Goal: Information Seeking & Learning: Understand process/instructions

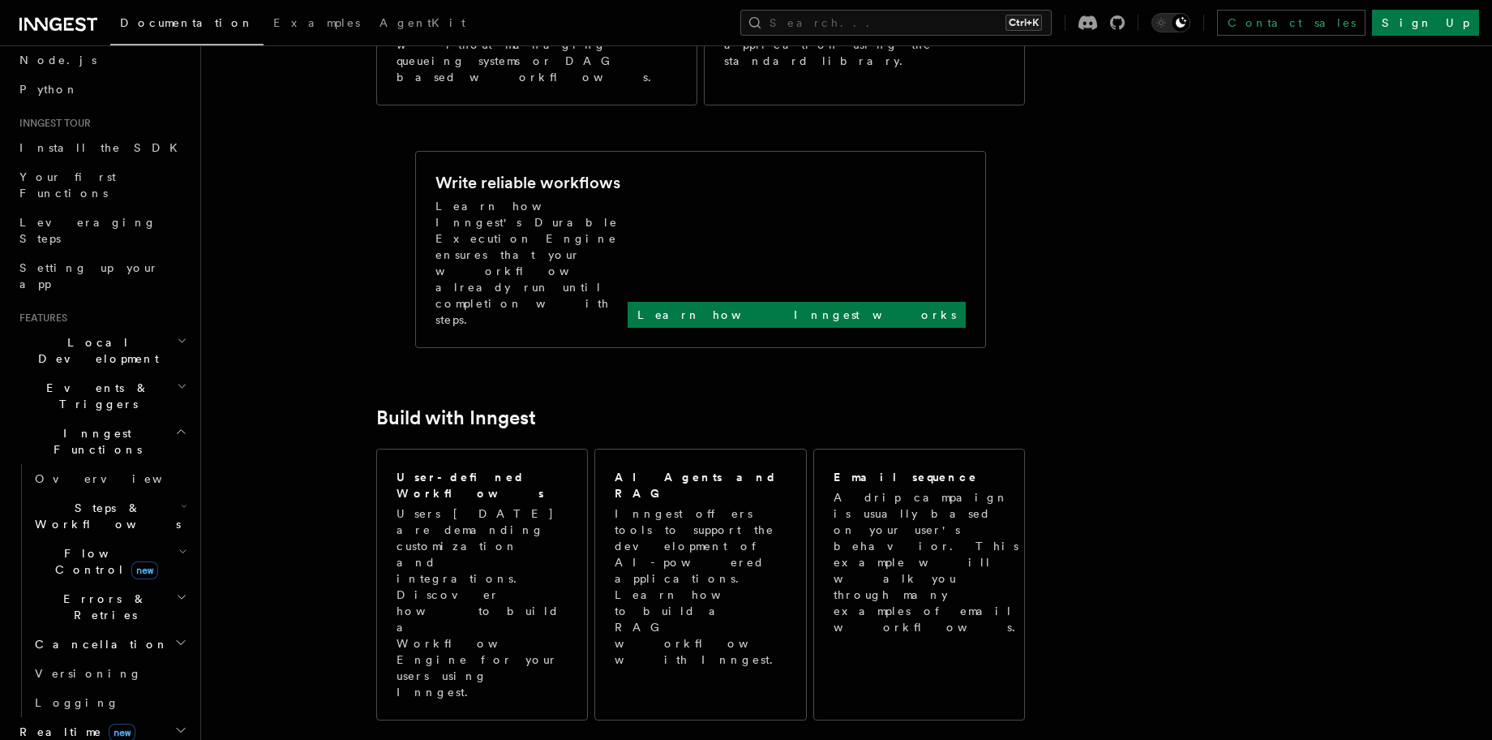
scroll to position [97, 0]
click at [131, 331] on h2 "Local Development" at bounding box center [102, 353] width 178 height 45
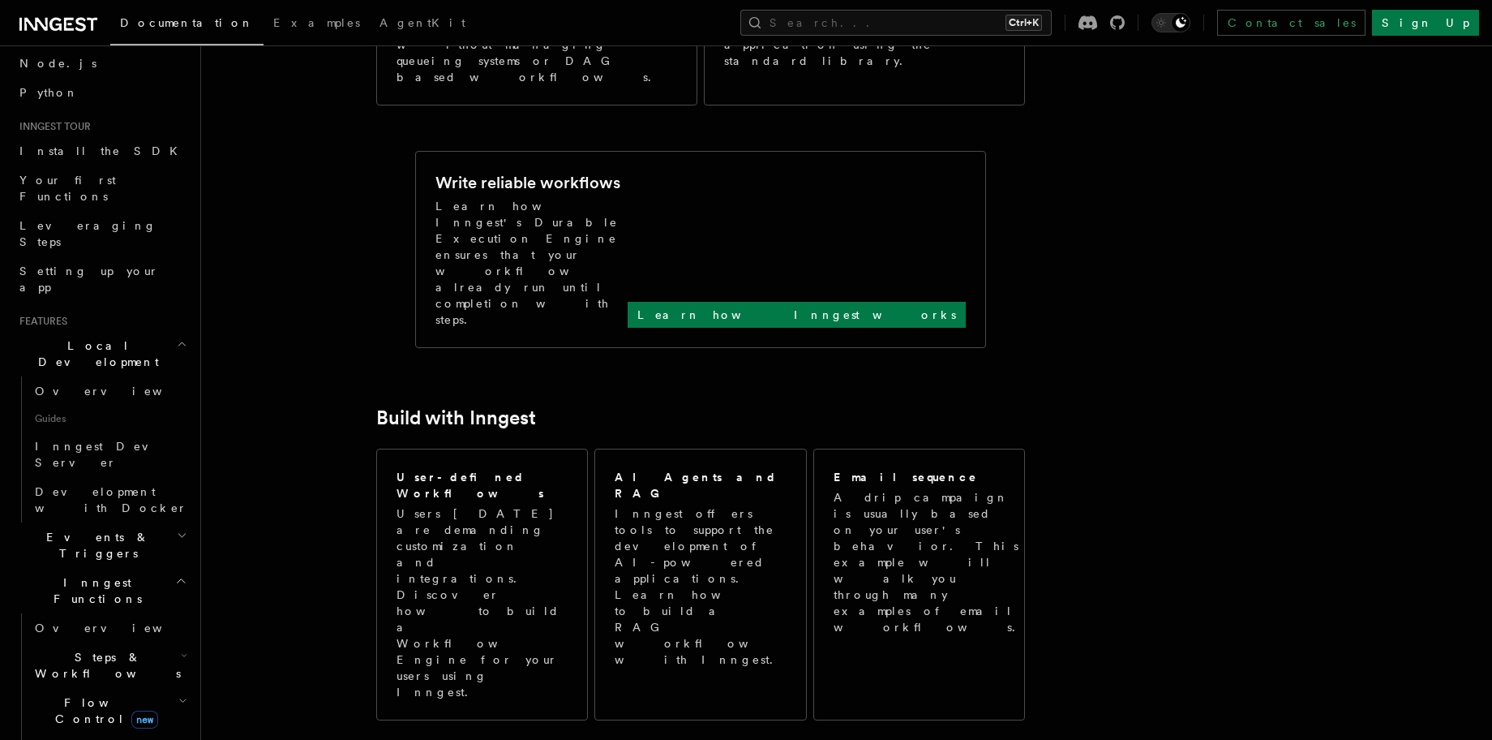
click at [104, 529] on span "Events & Triggers" at bounding box center [95, 545] width 164 height 32
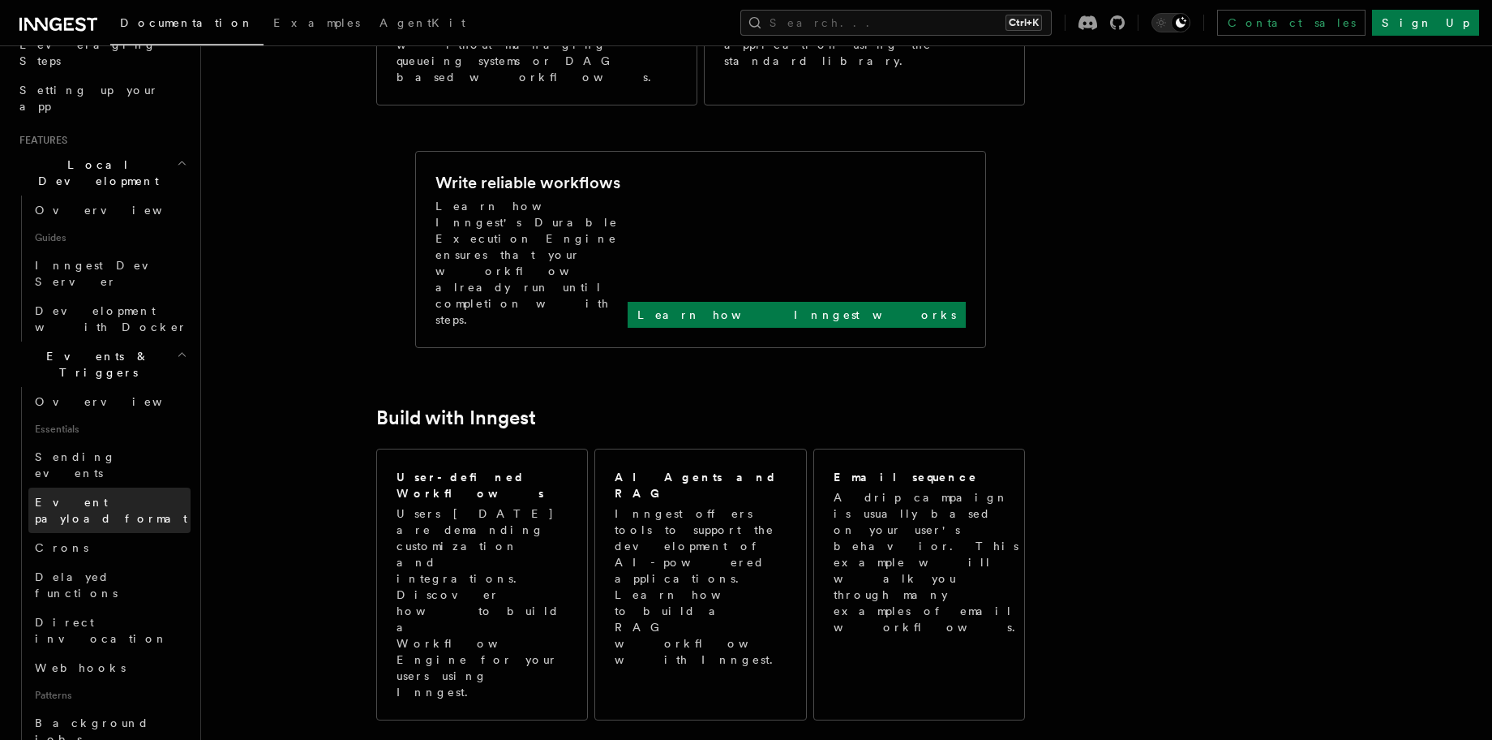
scroll to position [292, 0]
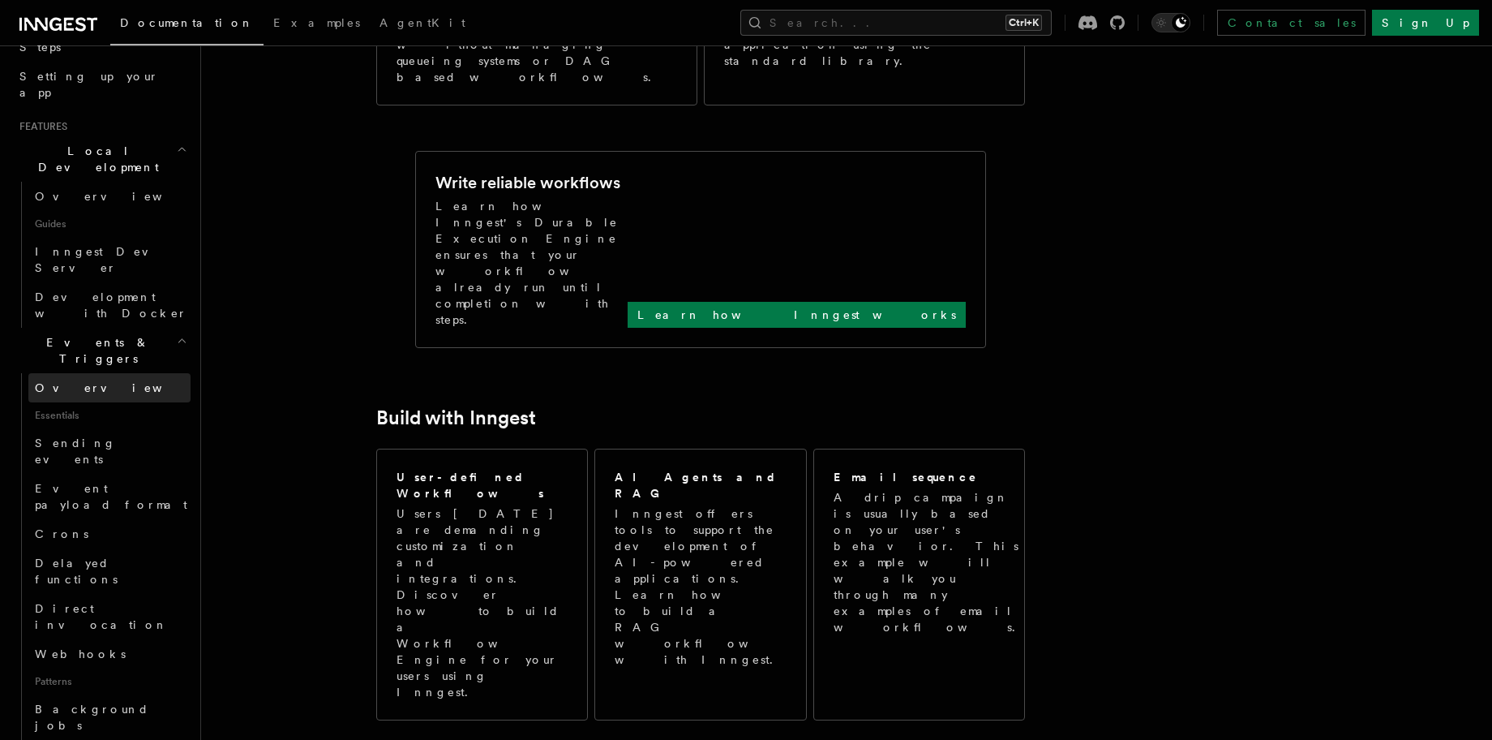
click at [110, 373] on link "Overview" at bounding box center [109, 387] width 162 height 29
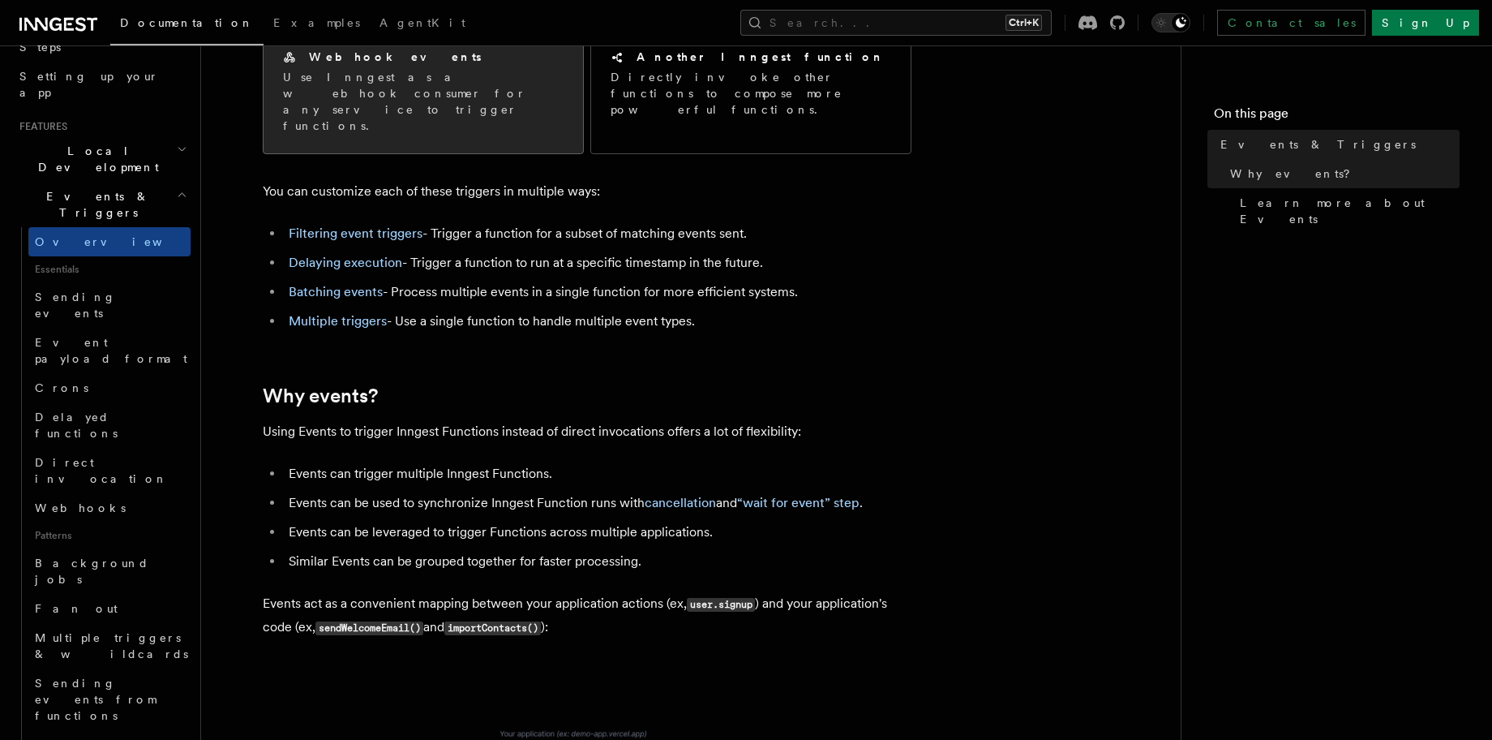
scroll to position [97, 0]
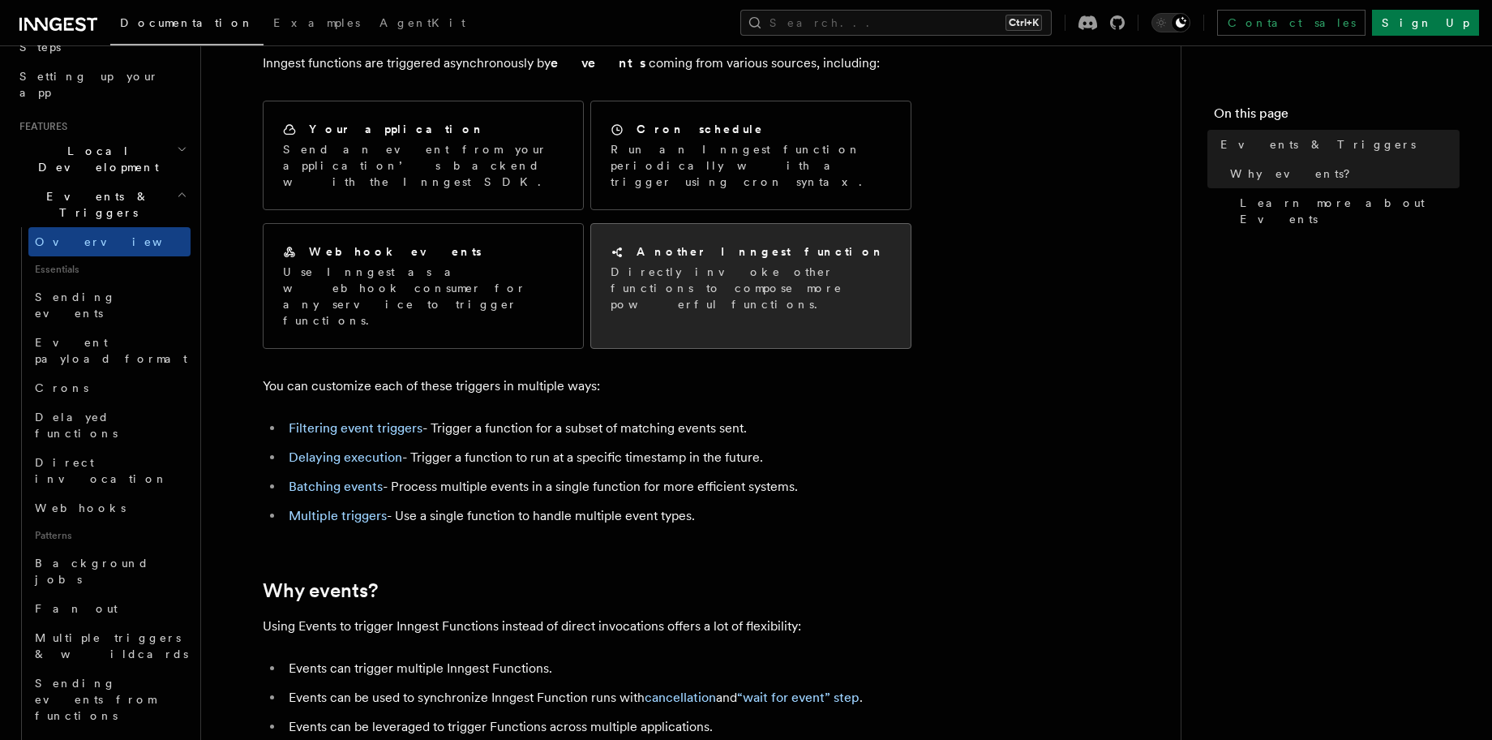
click at [824, 266] on p "Directly invoke other functions to compose more powerful functions." at bounding box center [751, 288] width 281 height 49
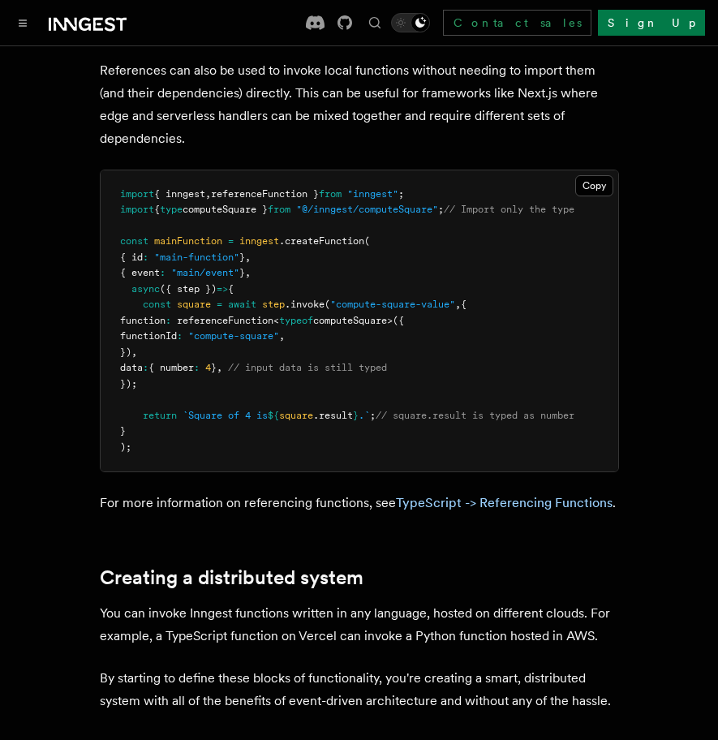
scroll to position [1654, 0]
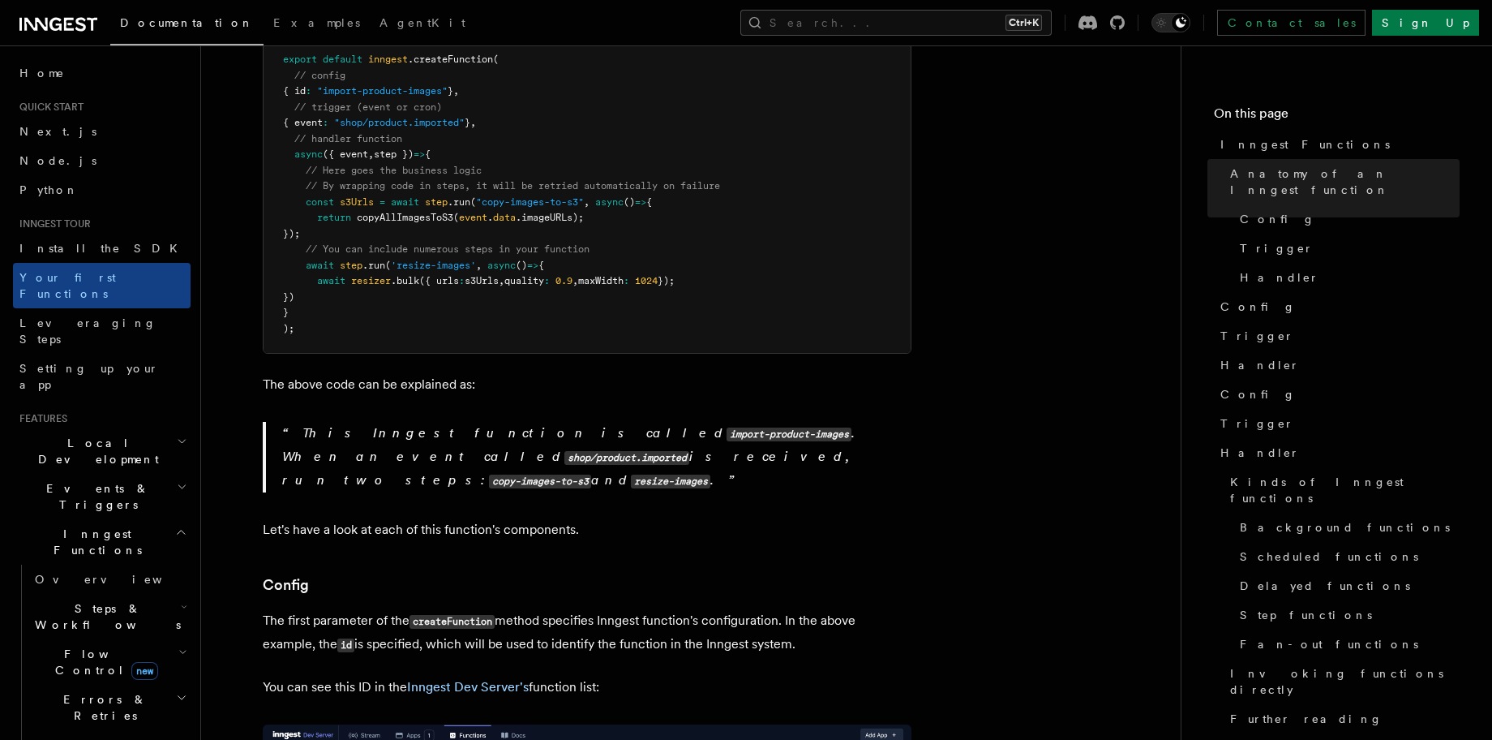
scroll to position [389, 0]
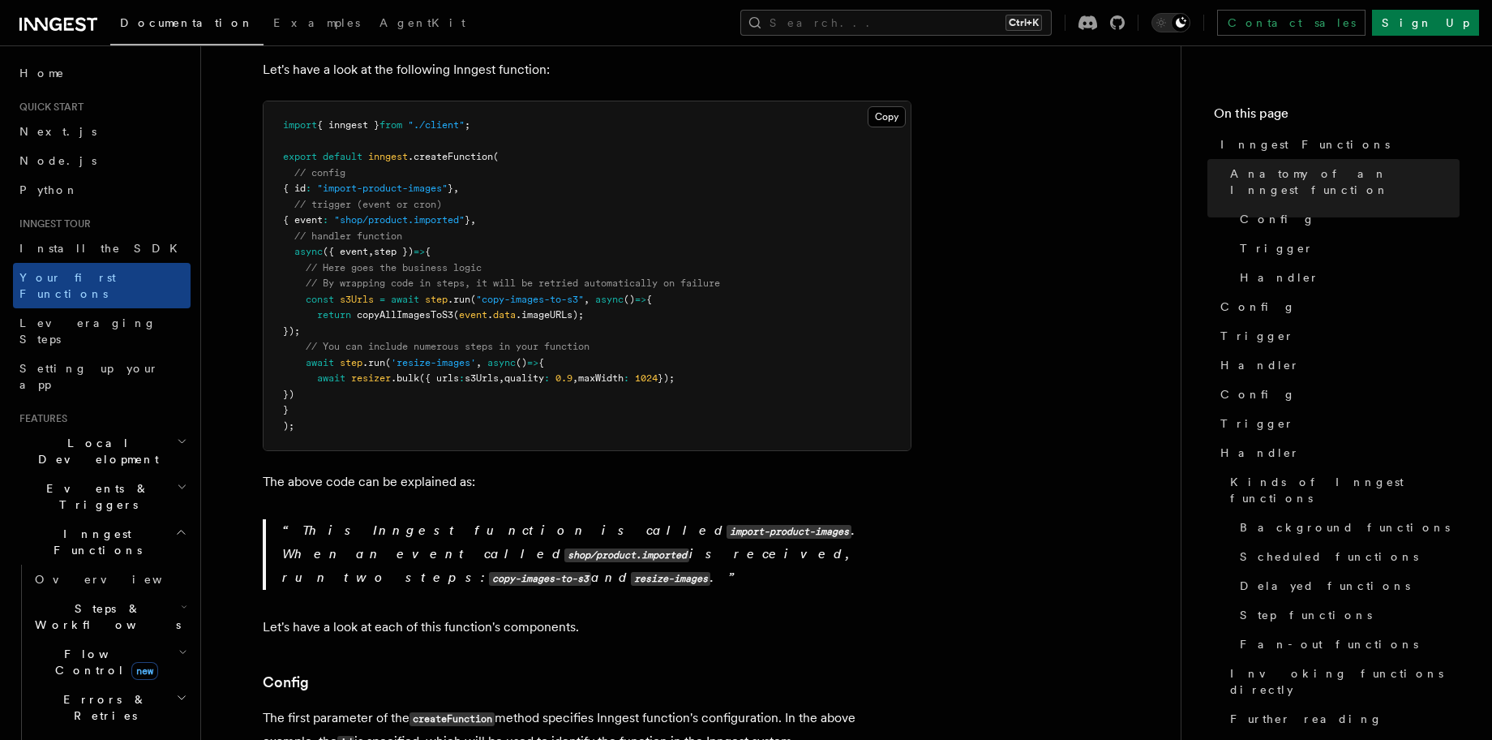
click at [440, 309] on span "copyAllImagesToS3" at bounding box center [405, 314] width 96 height 11
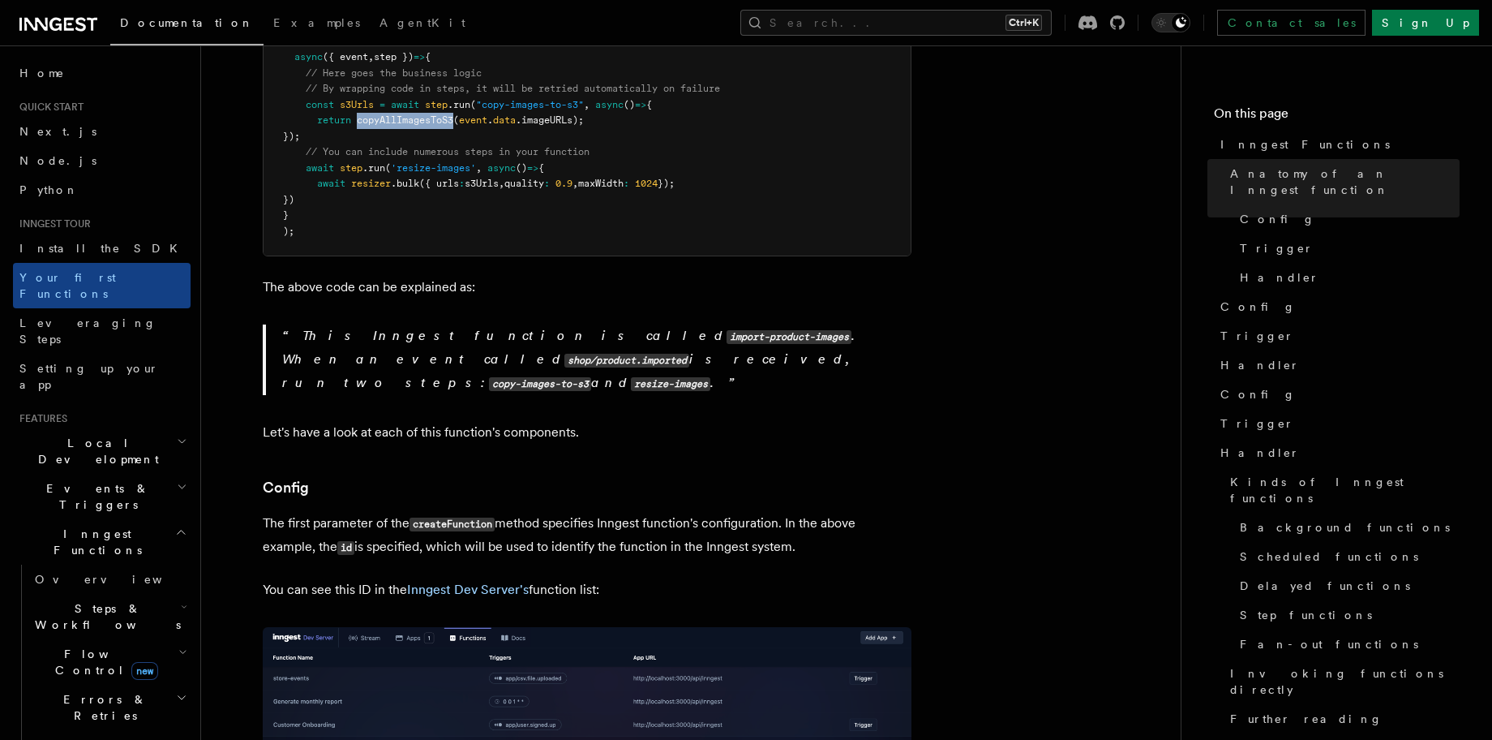
scroll to position [681, 0]
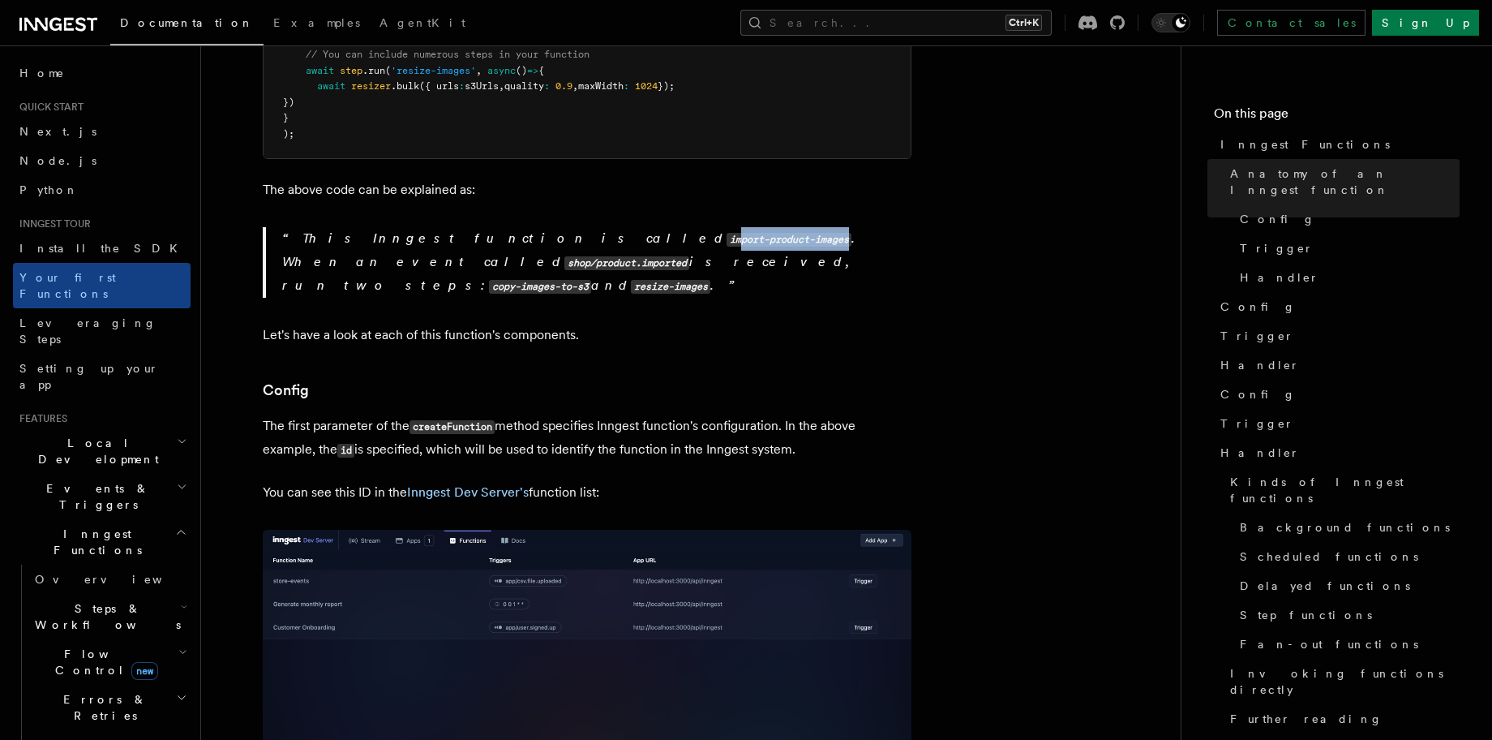
drag, startPoint x: 478, startPoint y: 215, endPoint x: 591, endPoint y: 223, distance: 113.0
click at [591, 227] on p "This Inngest function is called import-product-images . When an event called sh…" at bounding box center [596, 262] width 629 height 71
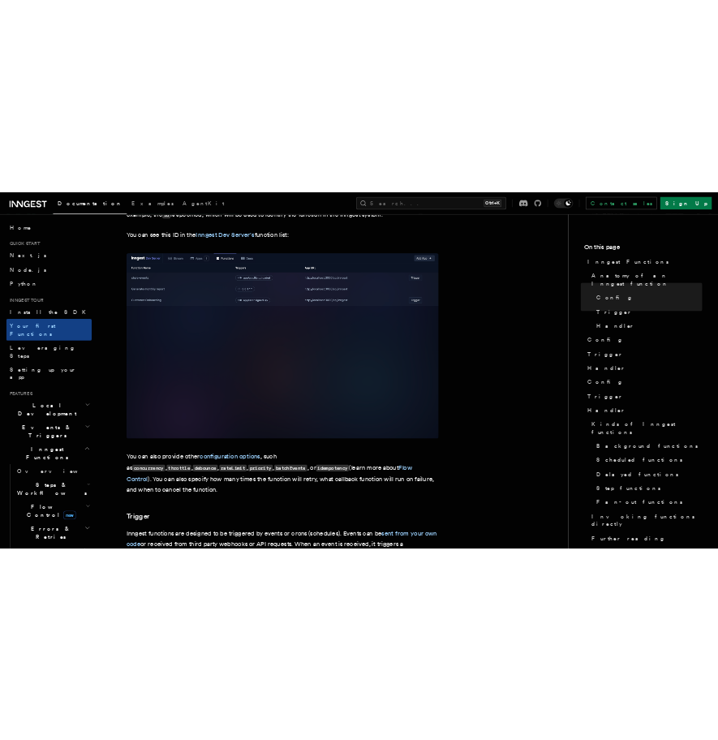
scroll to position [1265, 0]
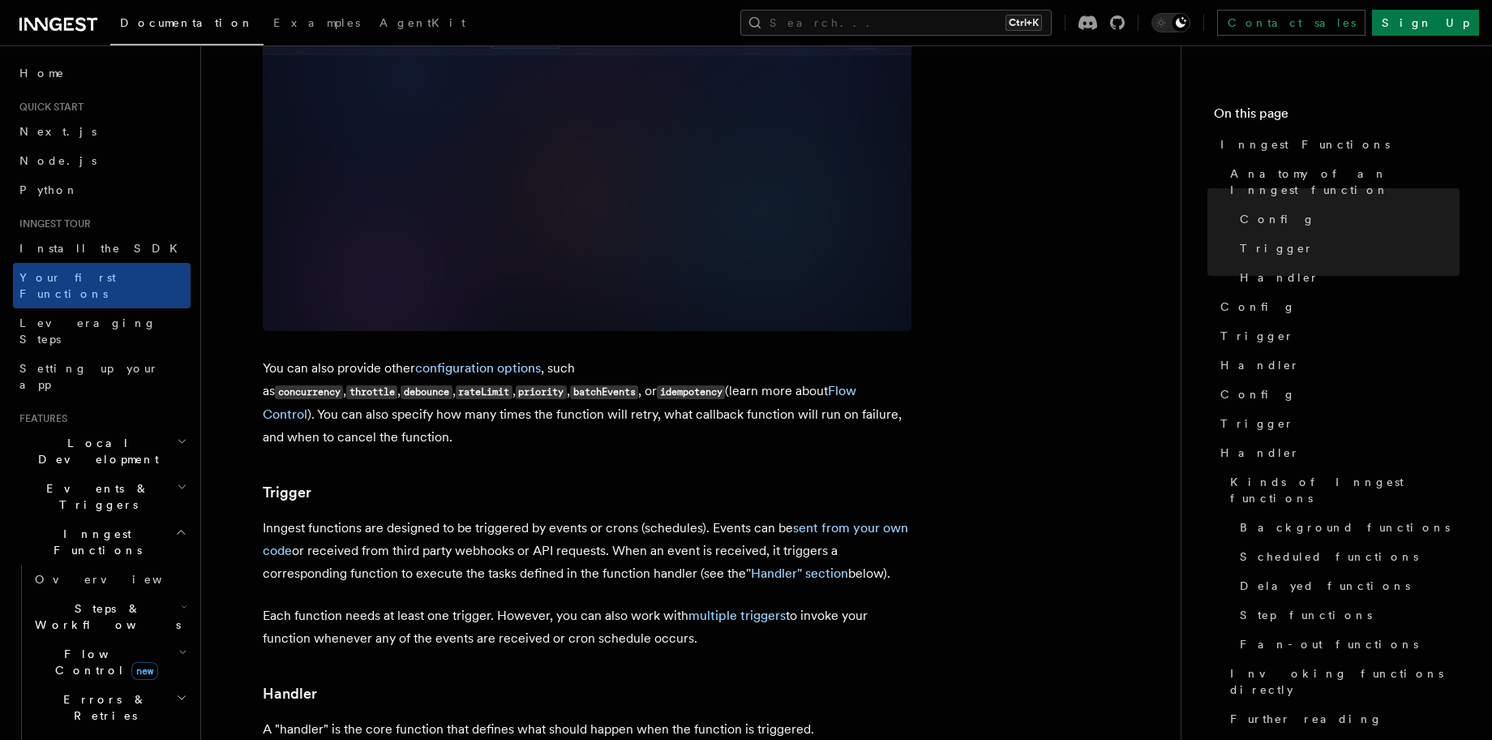
drag, startPoint x: 577, startPoint y: 461, endPoint x: 626, endPoint y: 461, distance: 48.7
click at [626, 517] on p "Inngest functions are designed to be triggered by events or crons (schedules). …" at bounding box center [587, 551] width 649 height 68
drag, startPoint x: 681, startPoint y: 461, endPoint x: 735, endPoint y: 465, distance: 53.6
click at [735, 517] on p "Inngest functions are designed to be triggered by events or crons (schedules). …" at bounding box center [587, 551] width 649 height 68
click at [751, 517] on p "Inngest functions are designed to be triggered by events or crons (schedules). …" at bounding box center [587, 551] width 649 height 68
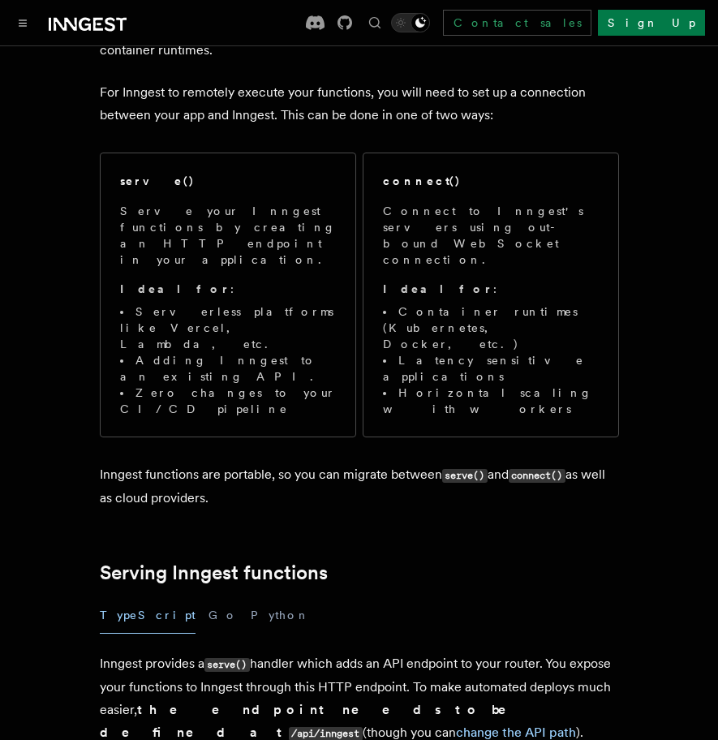
scroll to position [195, 0]
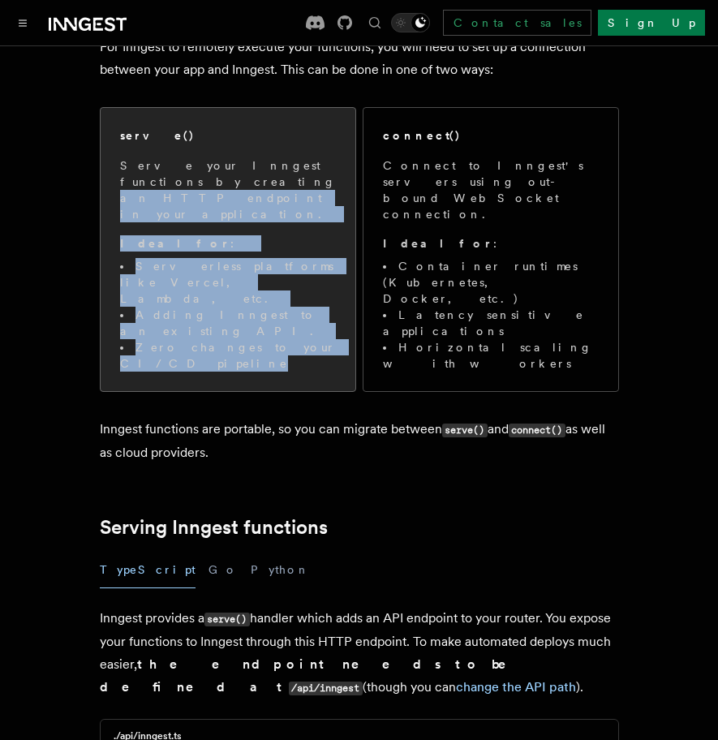
drag, startPoint x: 118, startPoint y: 173, endPoint x: 344, endPoint y: 275, distance: 247.5
click at [344, 275] on div "serve() Serve your Inngest functions by creating an HTTP endpoint in your appli…" at bounding box center [228, 249] width 255 height 283
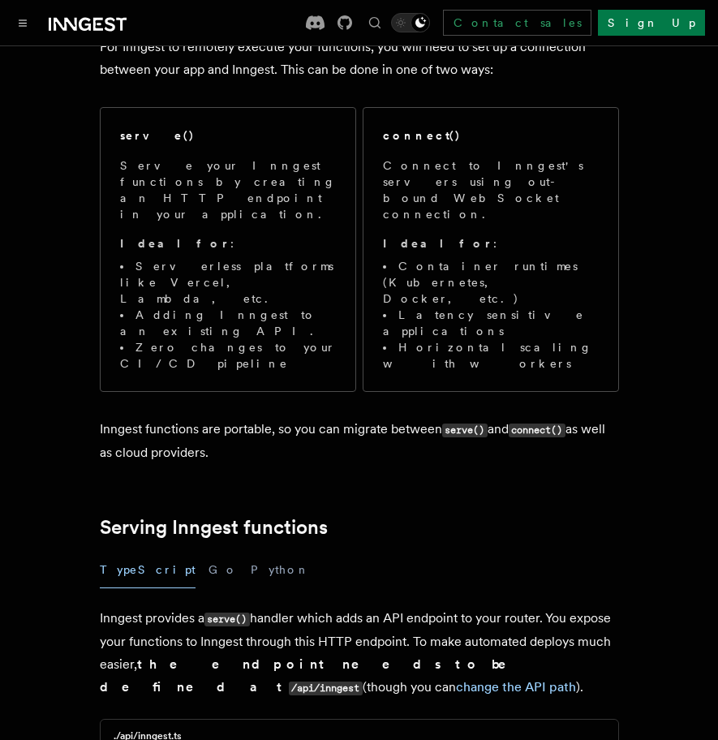
click at [286, 418] on p "Inngest functions are portable, so you can migrate between serve() and connect(…" at bounding box center [359, 441] width 519 height 46
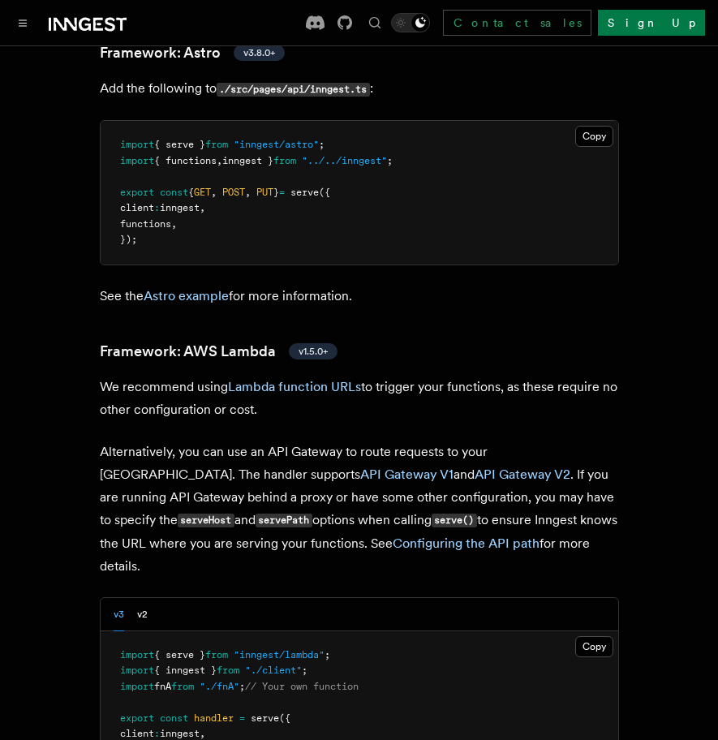
scroll to position [1752, 0]
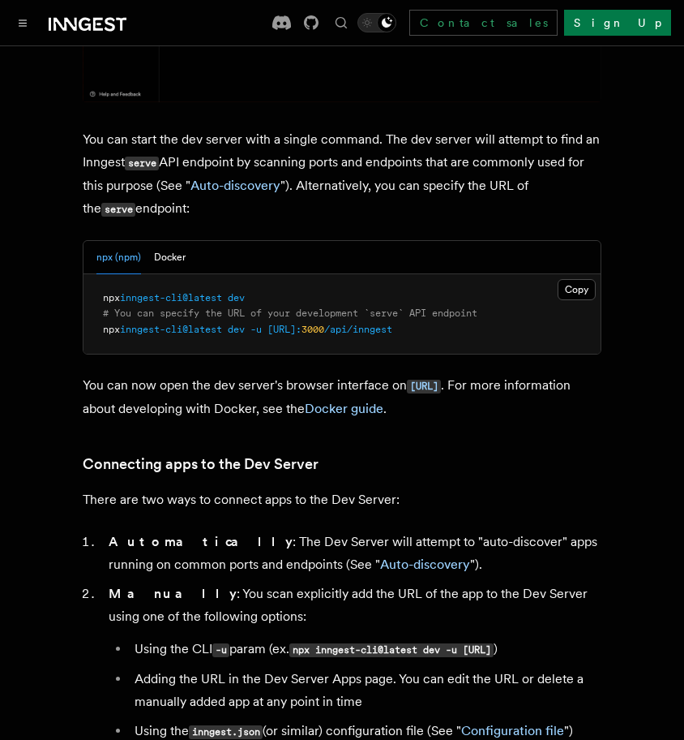
scroll to position [888, 0]
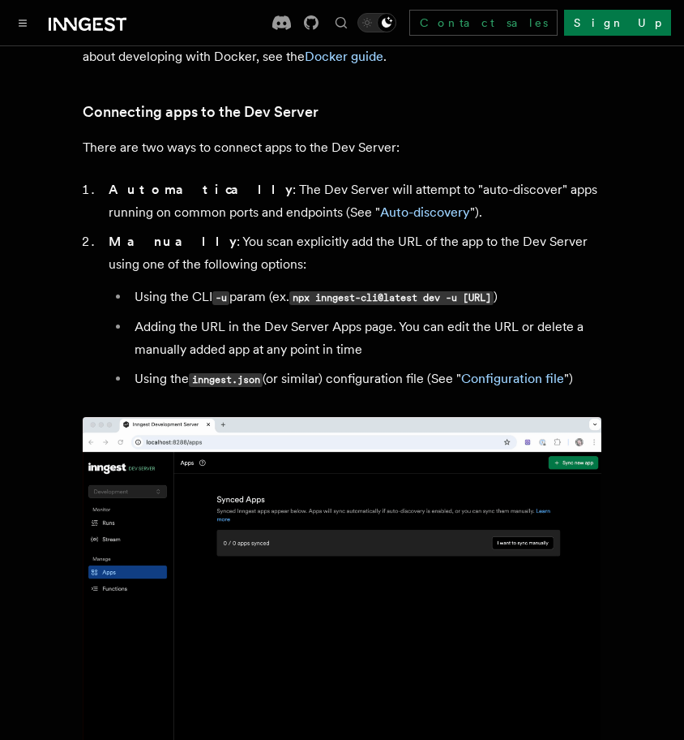
drag, startPoint x: 301, startPoint y: 276, endPoint x: 331, endPoint y: 296, distance: 36.2
click at [331, 296] on li "Using the CLI -u param (ex. npx inngest-cli@latest dev -u [URL] )" at bounding box center [366, 297] width 472 height 24
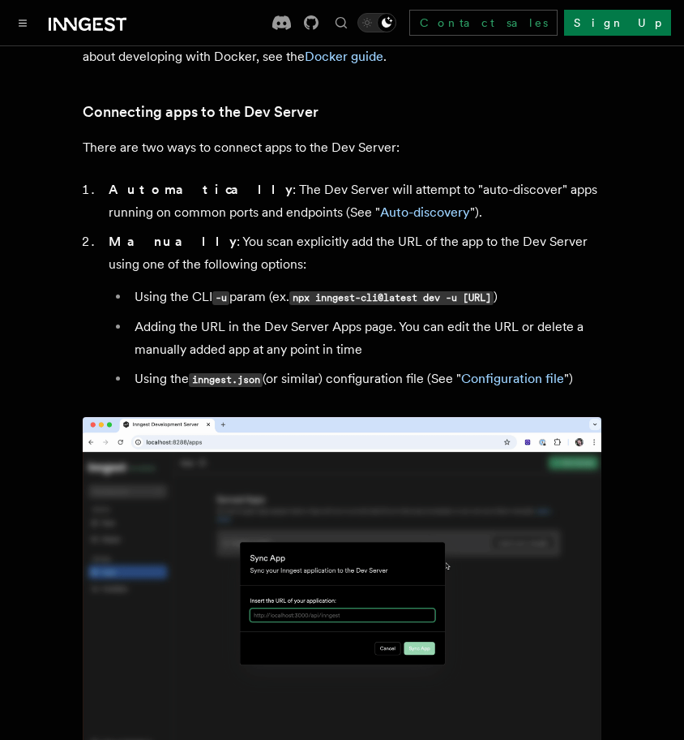
copy code "npx inngest-cli@latest dev -u [URL]"
